Goal: Task Accomplishment & Management: Manage account settings

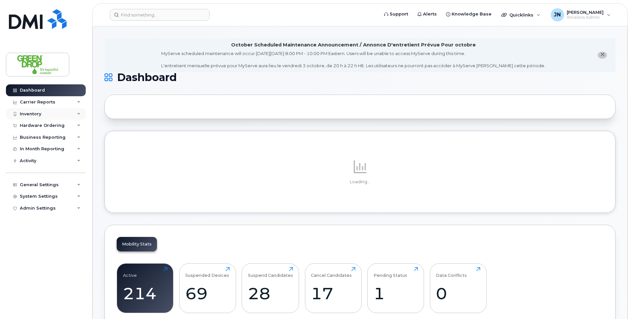
click at [32, 116] on div "Inventory" at bounding box center [46, 114] width 80 height 12
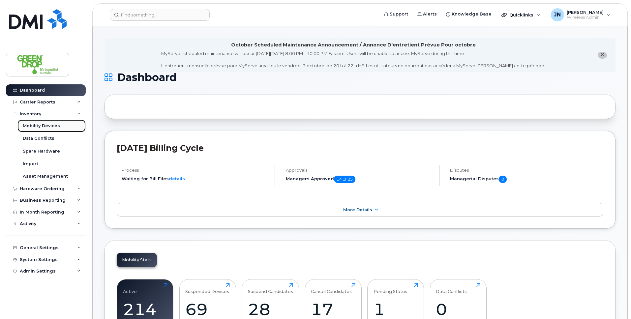
click at [48, 124] on div "Mobility Devices" at bounding box center [41, 126] width 37 height 6
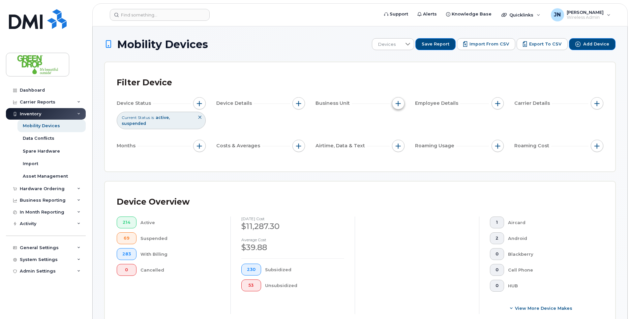
click at [399, 107] on button "button" at bounding box center [398, 103] width 13 height 13
click at [399, 133] on input "Branch" at bounding box center [399, 133] width 5 height 5
checkbox input "true"
click at [419, 159] on input "text" at bounding box center [442, 162] width 58 height 6
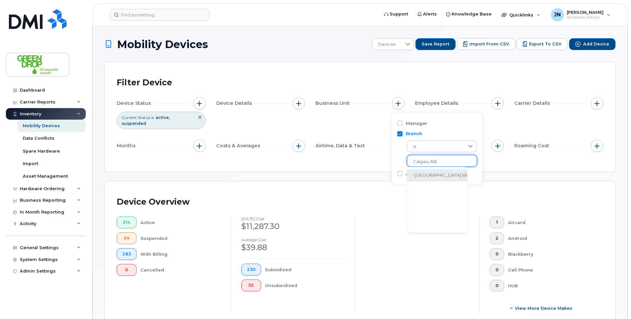
type input "Calgary BB"
click at [434, 175] on li "- [GEOGRAPHIC_DATA] BB" at bounding box center [440, 175] width 67 height 12
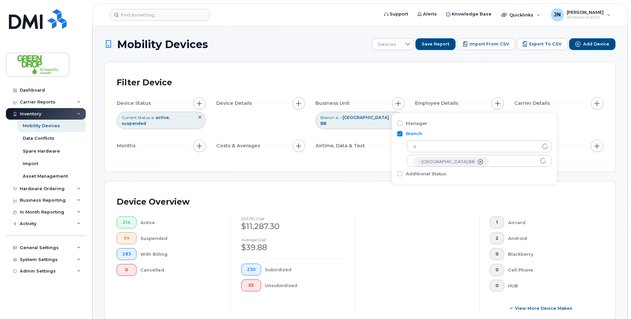
click at [363, 216] on div at bounding box center [416, 265] width 124 height 98
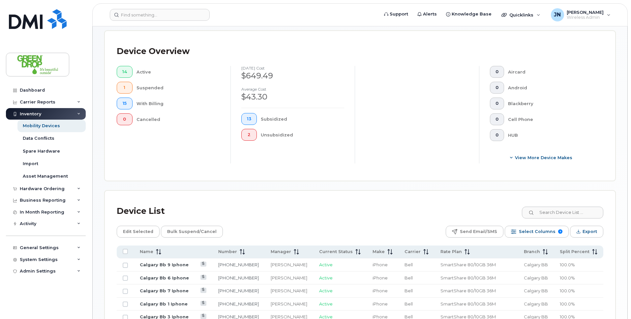
scroll to position [271, 0]
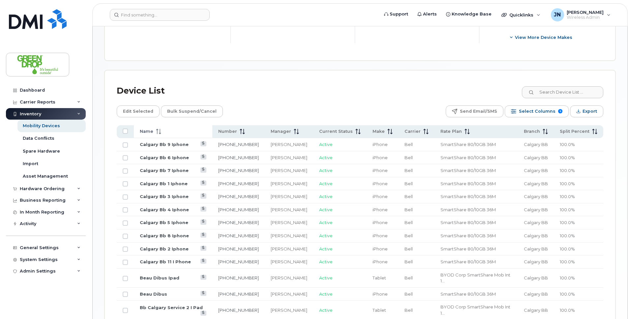
click at [160, 133] on icon at bounding box center [160, 133] width 2 height 1
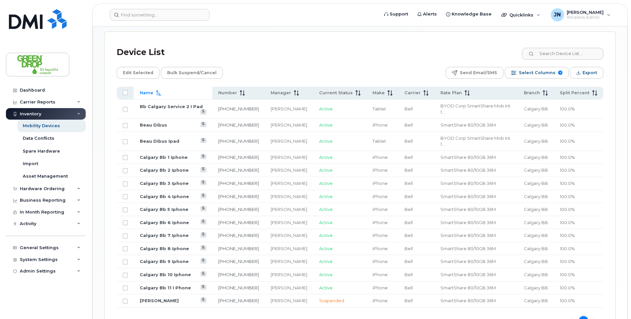
scroll to position [310, 0]
click at [125, 206] on input "Row Unselected" at bounding box center [125, 208] width 5 height 5
checkbox input "true"
click at [126, 232] on input "Row Unselected" at bounding box center [125, 234] width 5 height 5
checkbox input "true"
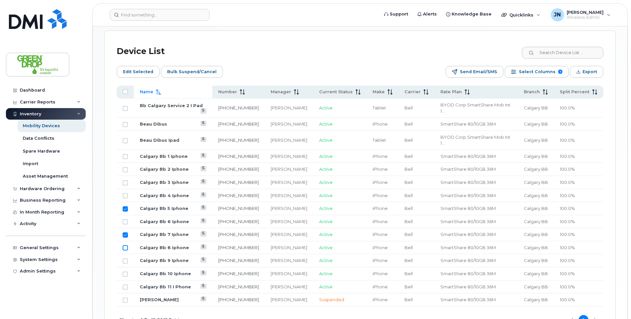
click at [126, 245] on input "Row Unselected" at bounding box center [125, 247] width 5 height 5
checkbox input "true"
click at [126, 258] on input "Row Unselected" at bounding box center [125, 260] width 5 height 5
checkbox input "true"
click at [187, 67] on span "Bulk Suspend/Cancel" at bounding box center [191, 72] width 49 height 10
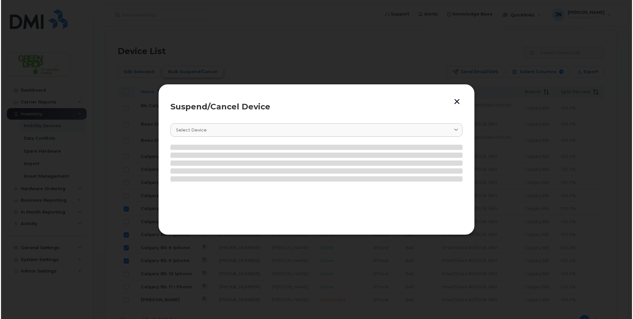
scroll to position [316, 0]
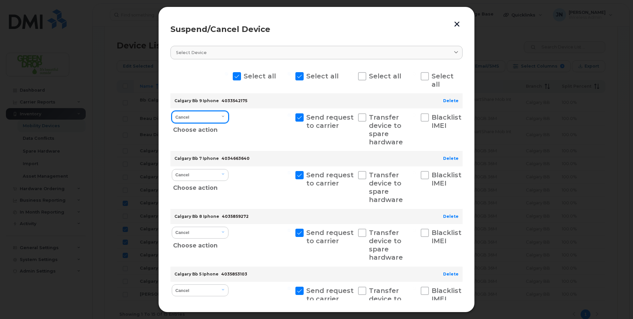
click at [201, 116] on select "Cancel Suspend - Extend Suspension Suspend - Reduced Rate Suspend - Full Rate S…" at bounding box center [200, 117] width 57 height 12
select select "[object Object]"
click at [172, 111] on select "Cancel Suspend - Extend Suspension Suspend - Reduced Rate Suspend - Full Rate S…" at bounding box center [200, 117] width 57 height 12
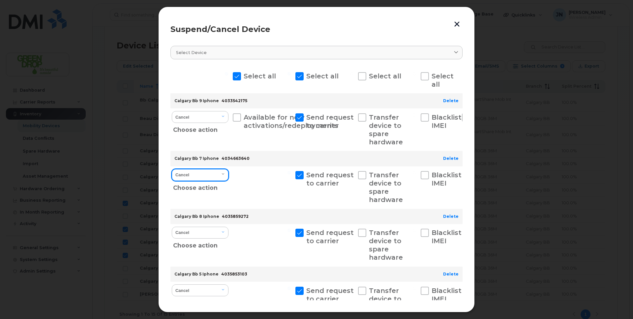
click at [204, 175] on select "Cancel Suspend - Extend Suspension Suspend - Reduced Rate Suspend - Full Rate S…" at bounding box center [200, 175] width 57 height 12
select select "[object Object]"
click at [172, 169] on select "Cancel Suspend - Extend Suspension Suspend - Reduced Rate Suspend - Full Rate S…" at bounding box center [200, 175] width 57 height 12
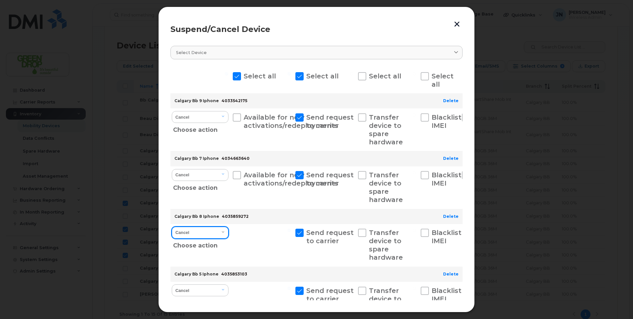
click at [211, 235] on select "Cancel Suspend - Extend Suspension Suspend - Reduced Rate Suspend - Full Rate S…" at bounding box center [200, 233] width 57 height 12
select select "[object Object]"
click at [172, 227] on select "Cancel Suspend - Extend Suspension Suspend - Reduced Rate Suspend - Full Rate S…" at bounding box center [200, 233] width 57 height 12
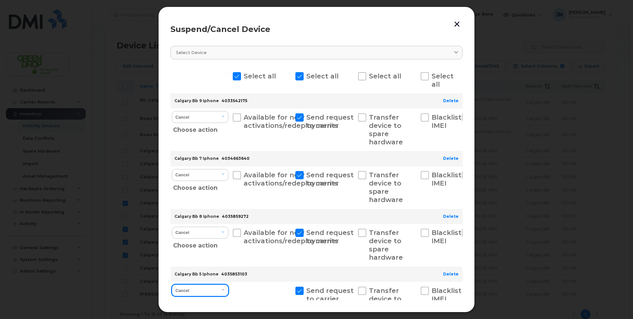
click at [212, 291] on select "Cancel Suspend - Extend Suspension Suspend - Reduced Rate Suspend - Full Rate S…" at bounding box center [200, 290] width 57 height 12
select select "[object Object]"
click at [172, 284] on select "Cancel Suspend - Extend Suspension Suspend - Reduced Rate Suspend - Full Rate S…" at bounding box center [200, 290] width 57 height 12
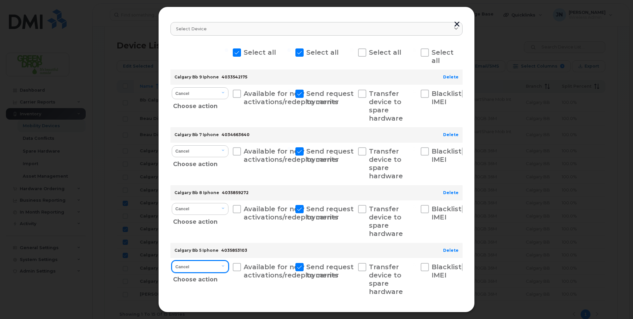
scroll to position [55, 0]
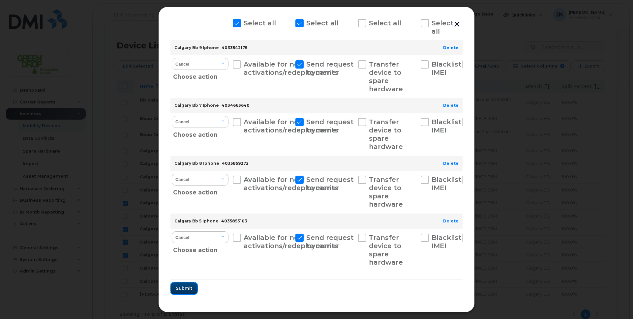
click at [190, 288] on span "Submit" at bounding box center [184, 288] width 16 height 6
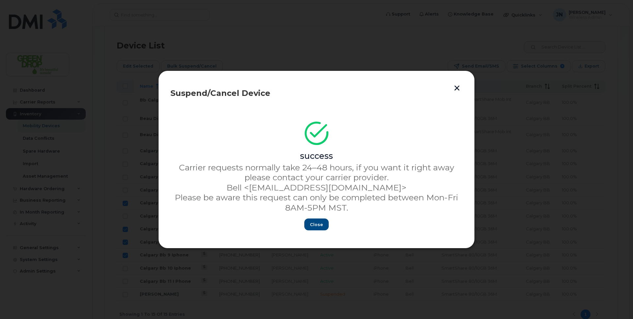
scroll to position [0, 0]
click at [316, 223] on span "Close" at bounding box center [316, 224] width 13 height 6
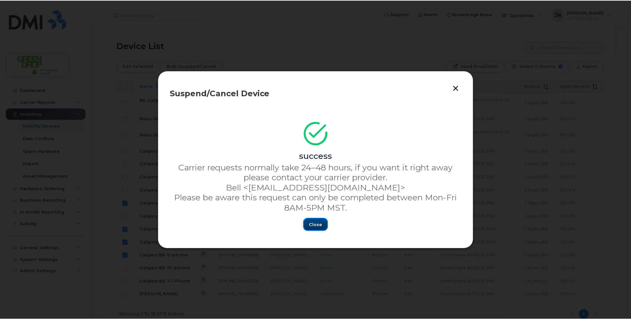
scroll to position [310, 0]
